Goal: Check status: Check status

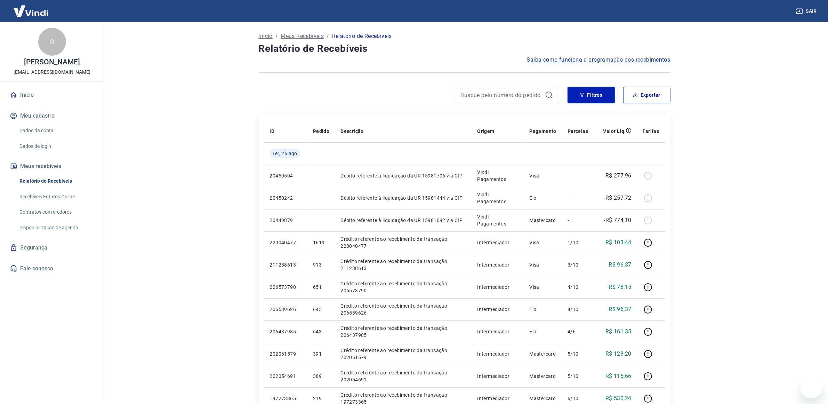
click at [709, 133] on main "Início / Meus Recebíveis / Relatório de Recebíveis Relatório de Recebíveis Saib…" at bounding box center [464, 212] width 727 height 381
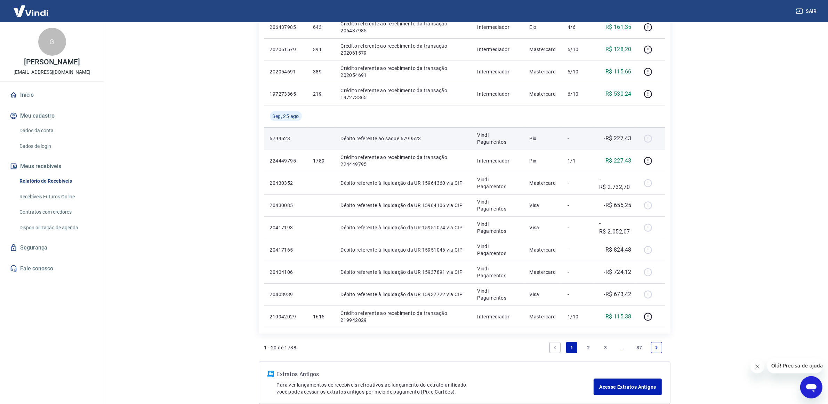
scroll to position [343, 0]
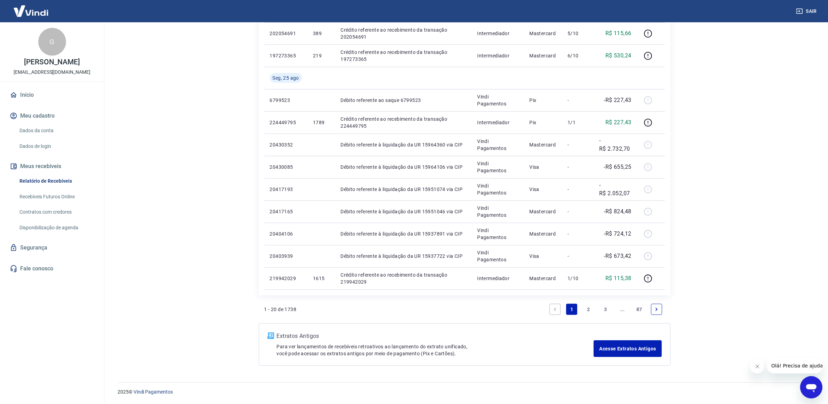
click at [590, 311] on link "2" at bounding box center [588, 309] width 11 height 11
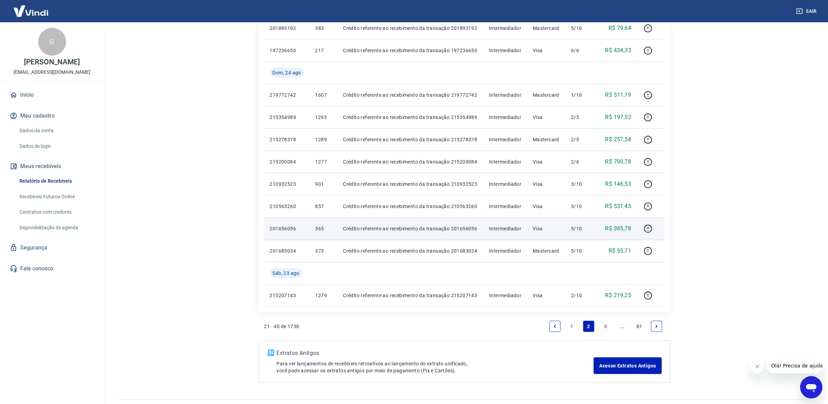
scroll to position [365, 0]
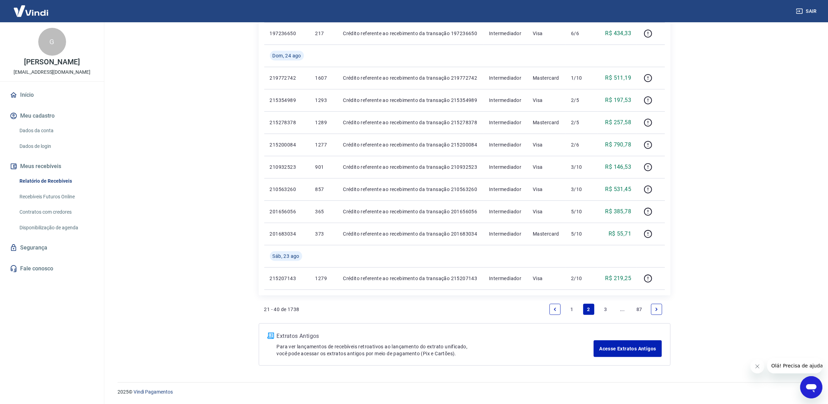
click at [601, 304] on link "3" at bounding box center [605, 309] width 11 height 11
